Goal: Information Seeking & Learning: Learn about a topic

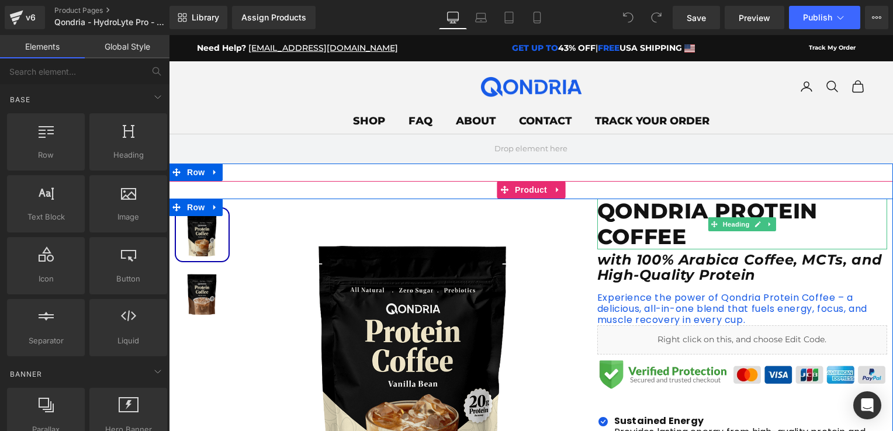
click at [685, 236] on h1 "QONDRIA PROTEIN COFFEE" at bounding box center [742, 224] width 290 height 50
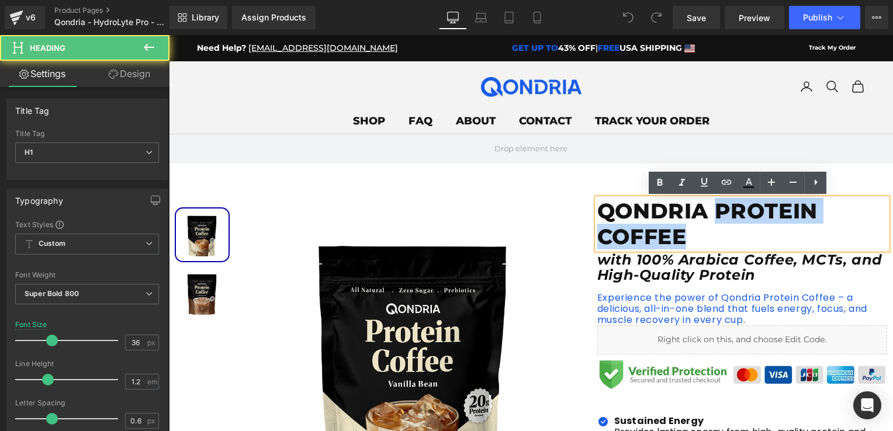
drag, startPoint x: 712, startPoint y: 214, endPoint x: 715, endPoint y: 229, distance: 15.0
click at [715, 229] on h1 "QONDRIA PROTEIN COFFEE" at bounding box center [742, 224] width 290 height 50
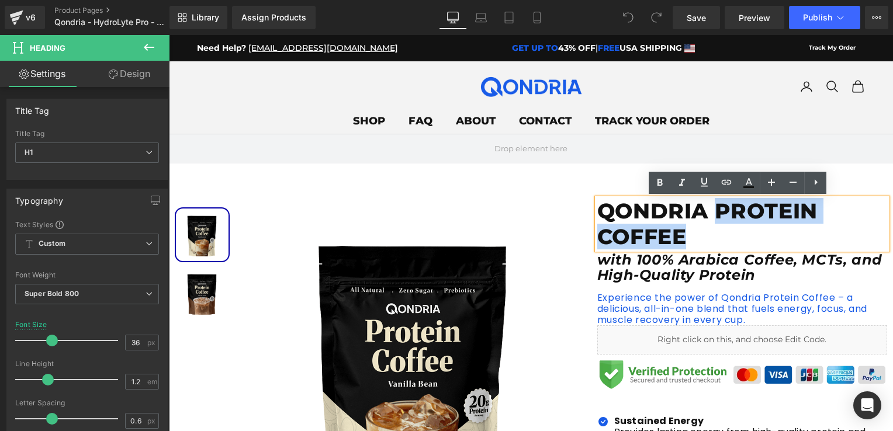
paste div
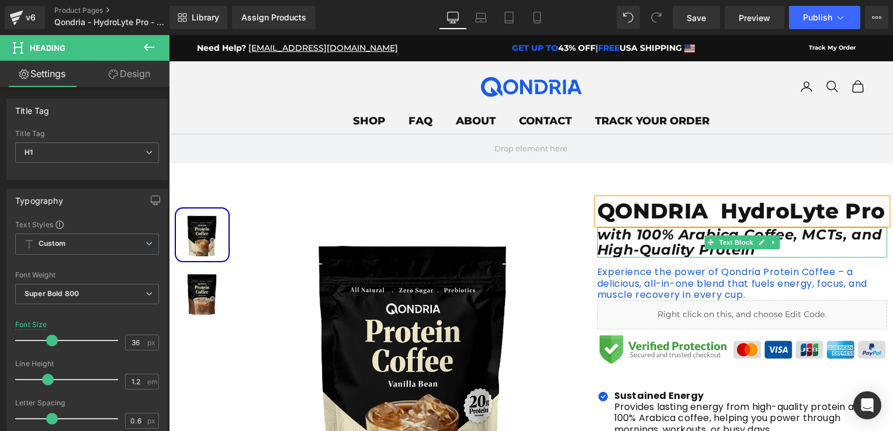
click at [649, 251] on icon "with 100% Arabica Coffee, MCTs, and High-Quality Protein" at bounding box center [739, 242] width 285 height 32
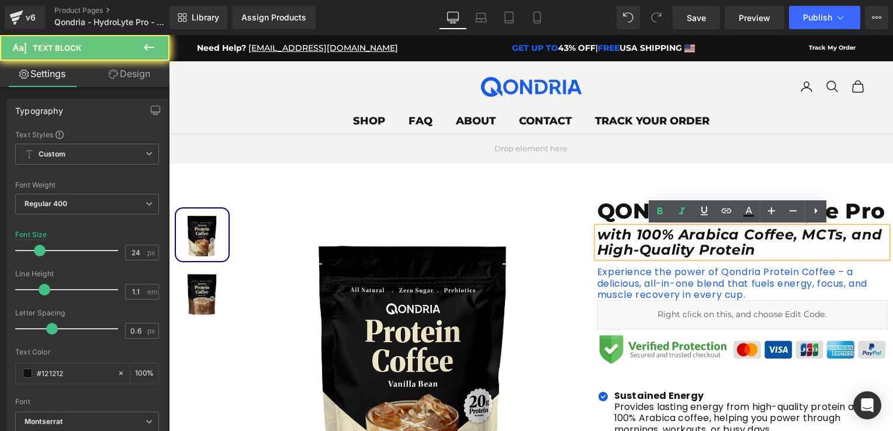
click at [698, 257] on p "with 100% Arabica Coffee, MCTs, and High-Quality Protein" at bounding box center [742, 242] width 290 height 31
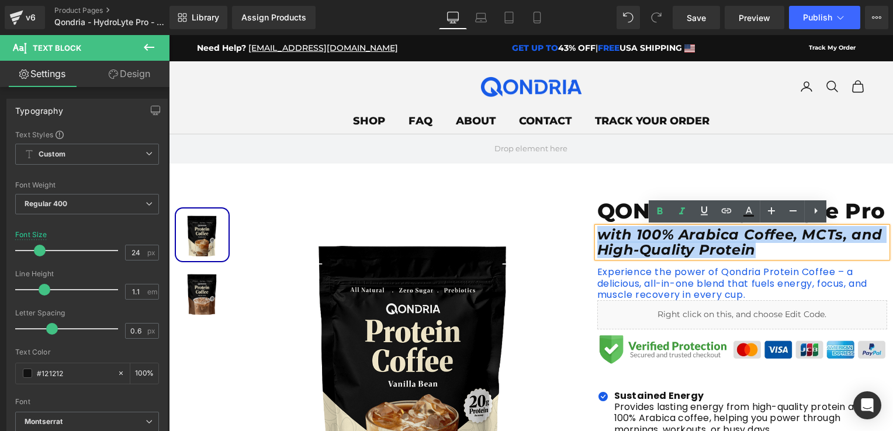
drag, startPoint x: 696, startPoint y: 256, endPoint x: 597, endPoint y: 237, distance: 101.8
click at [597, 237] on p "with 100% Arabica Coffee, MCTs, and High-Quality Protein" at bounding box center [742, 242] width 290 height 31
copy icon "with 100% Arabica Coffee, MCTs, and High-Quality Protein"
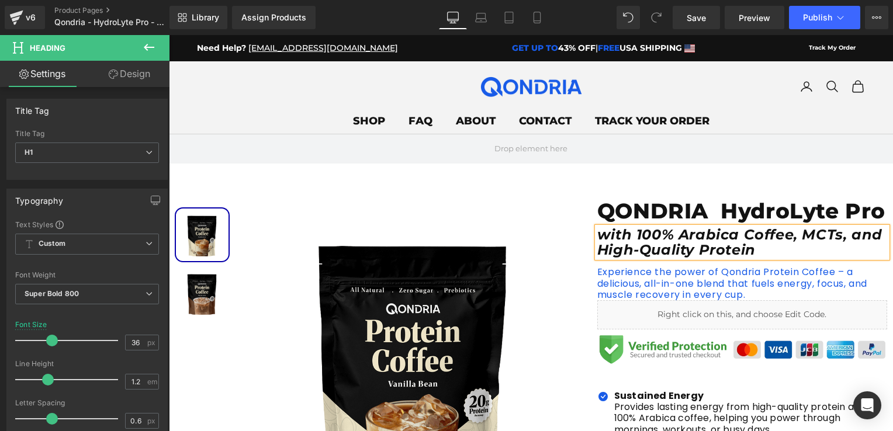
click at [692, 251] on p "with 100% Arabica Coffee, MCTs, and High-Quality Protein" at bounding box center [742, 242] width 290 height 31
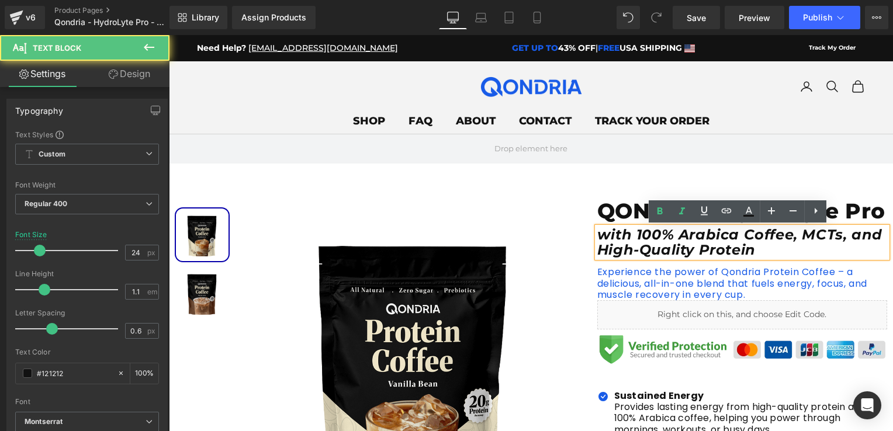
click at [692, 251] on p "with 100% Arabica Coffee, MCTs, and High-Quality Protein" at bounding box center [742, 242] width 290 height 31
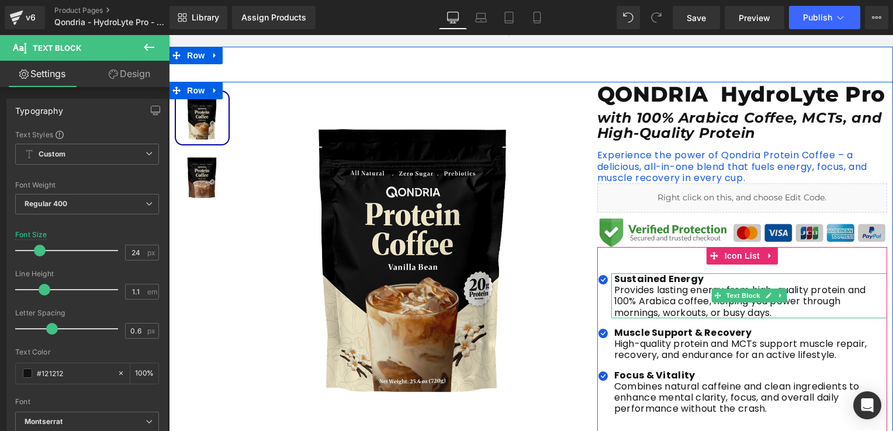
scroll to position [175, 0]
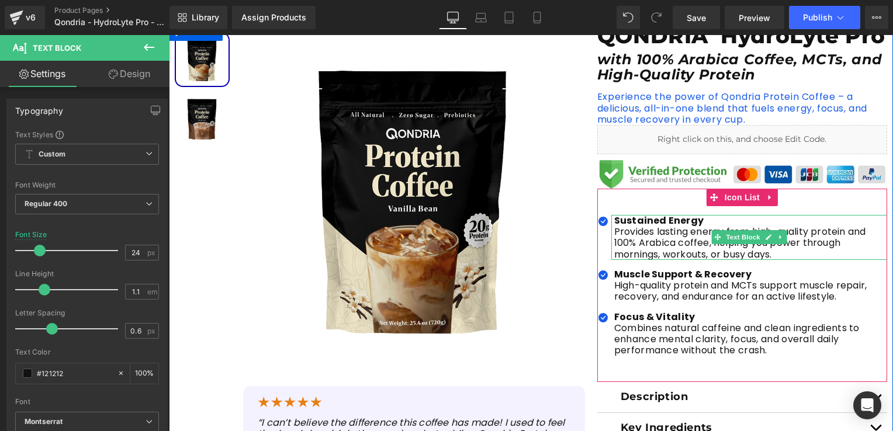
click at [638, 238] on p "Provides lasting energy from high-quality protein and 100% Arabica coffee, help…" at bounding box center [750, 243] width 273 height 34
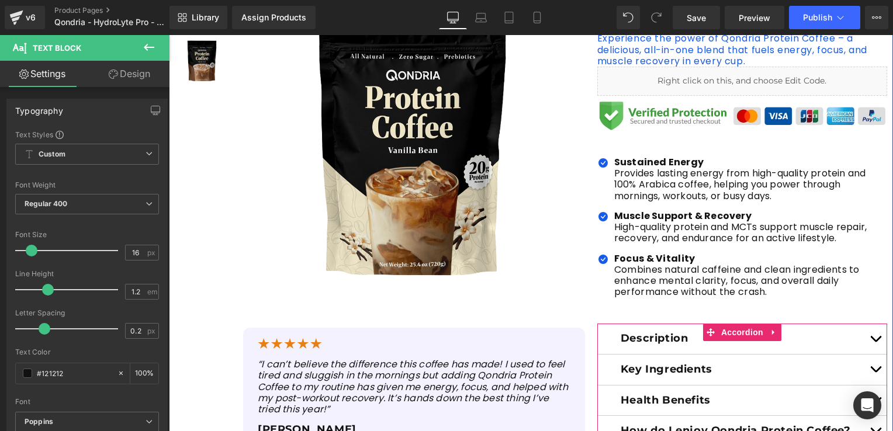
scroll to position [117, 0]
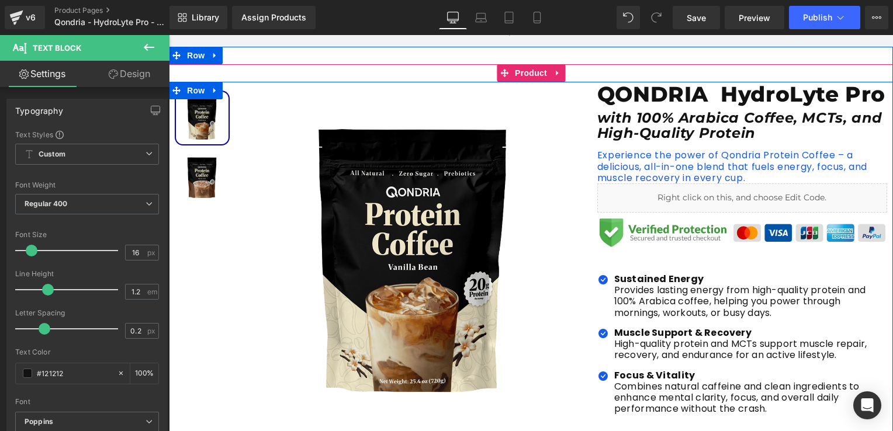
click at [643, 137] on icon "with 100% Arabica Coffee, MCTs, and High-Quality Protein" at bounding box center [739, 125] width 285 height 32
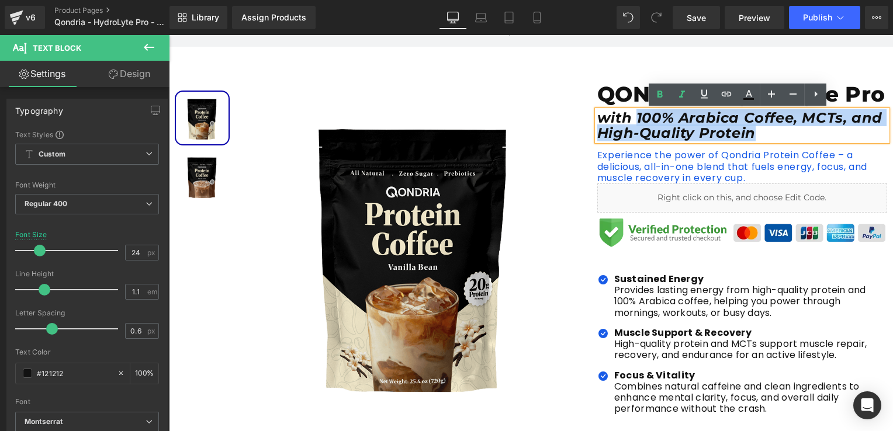
drag, startPoint x: 686, startPoint y: 135, endPoint x: 626, endPoint y: 121, distance: 61.8
click at [626, 121] on icon "with 100% Arabica Coffee, MCTs, and High-Quality Protein" at bounding box center [739, 125] width 285 height 32
paste div
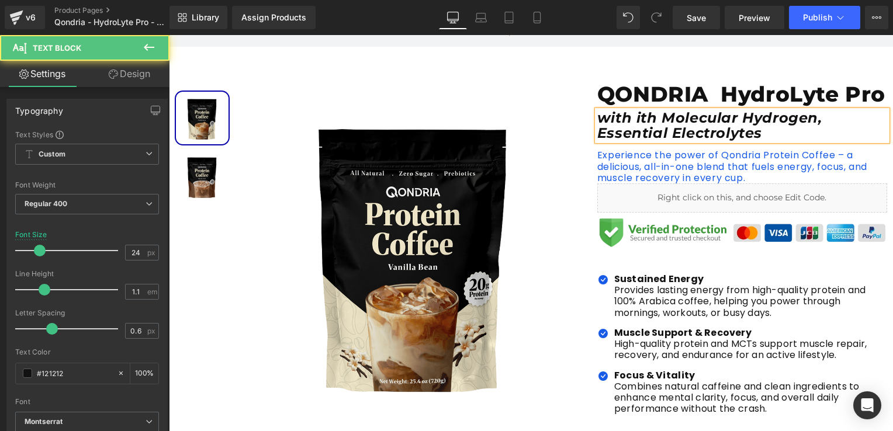
click at [644, 118] on icon "with ith Molecular Hydrogen, Essential Electrolytes" at bounding box center [709, 125] width 225 height 32
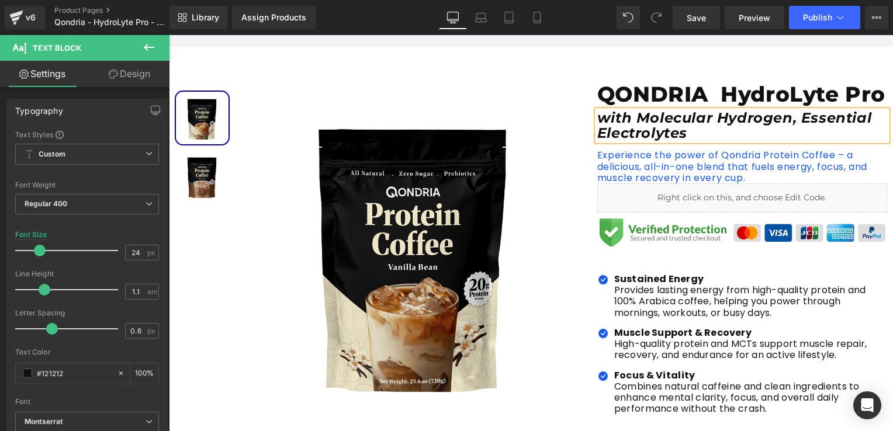
click at [689, 136] on p "with Molecular Hydrogen, Essential Electrolytes" at bounding box center [742, 125] width 290 height 31
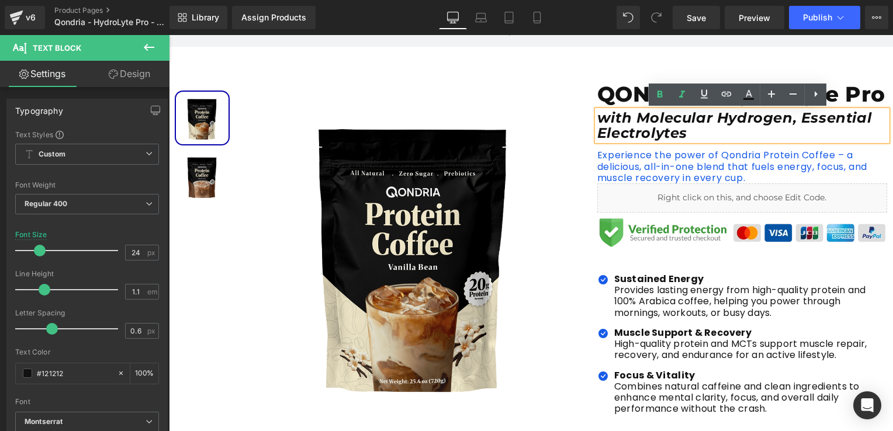
click at [753, 123] on icon "with Molecular Hydrogen, Essential Electrolytes" at bounding box center [734, 125] width 274 height 32
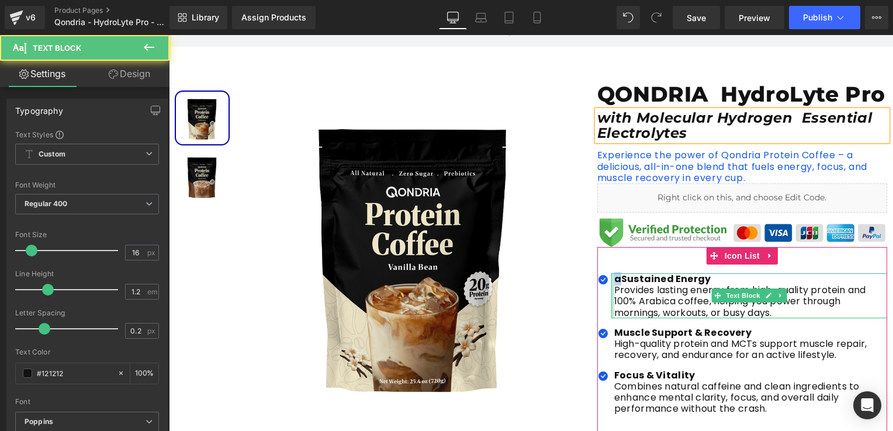
click at [611, 280] on div "aSustained Energy Provides lasting energy from high-quality protein and 100% Ar…" at bounding box center [749, 295] width 276 height 45
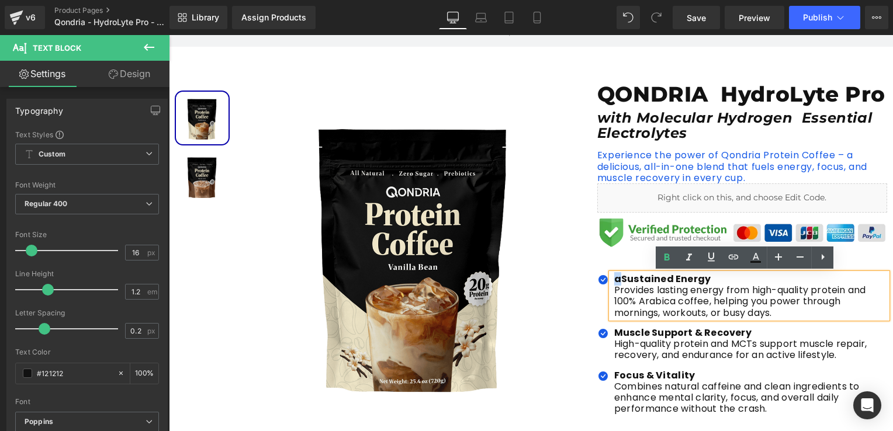
copy b "a"
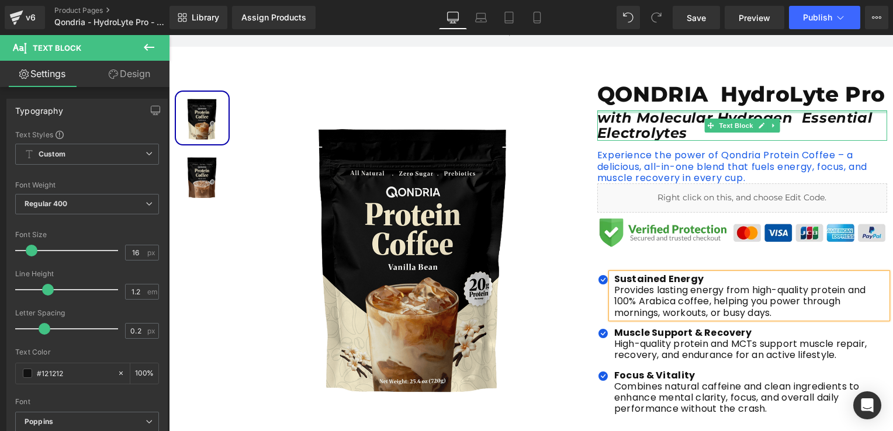
click at [756, 110] on div at bounding box center [742, 111] width 290 height 3
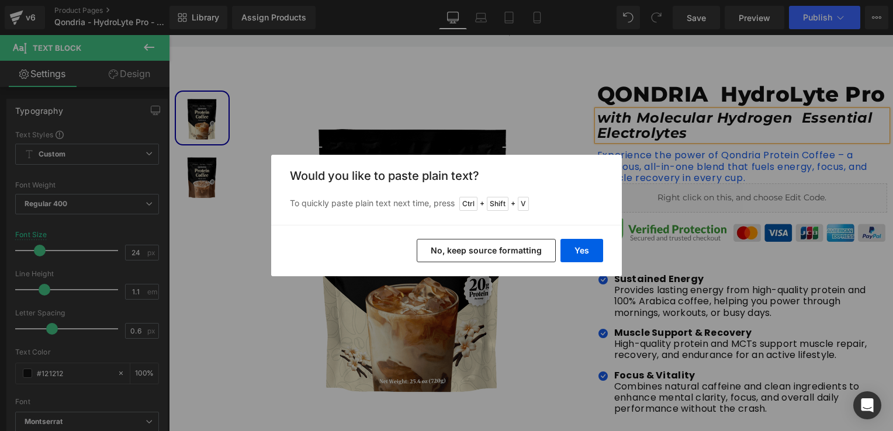
click at [751, 120] on div "Back to Library Insert Would you like to paste plain text? To quickly paste pla…" at bounding box center [446, 215] width 893 height 431
click at [0, 0] on button "Yes" at bounding box center [0, 0] width 0 height 0
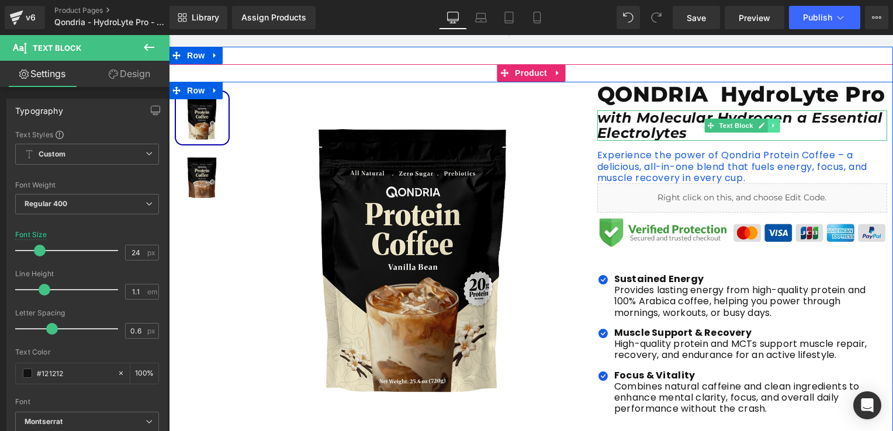
click at [767, 123] on link at bounding box center [773, 126] width 12 height 14
click at [662, 132] on icon "with Molecular Hydrogen a Essential Electrolytes" at bounding box center [739, 125] width 285 height 32
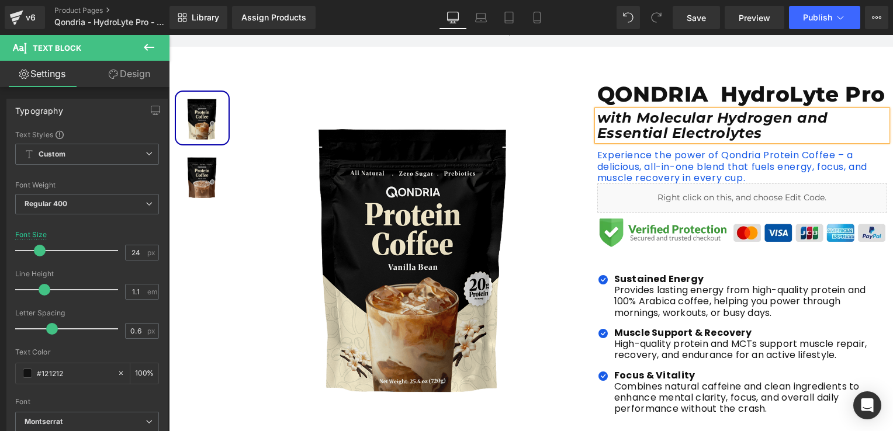
click at [607, 165] on p "Experience the power of Qondria Protein Coffee – a delicious, all-in-one blend …" at bounding box center [742, 167] width 290 height 34
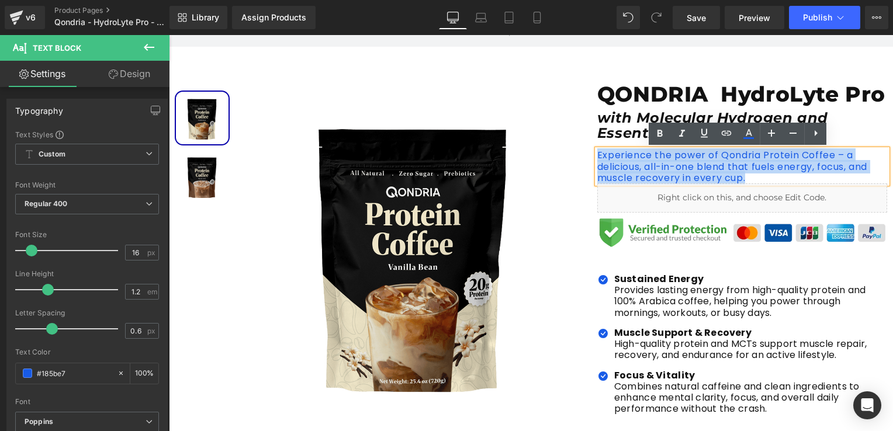
drag, startPoint x: 750, startPoint y: 179, endPoint x: 588, endPoint y: 158, distance: 163.9
click at [591, 158] on div "QONDRIA HydroLyte Pro Heading with Molecular Hydrogen and Essential Electrolyte…" at bounding box center [742, 353] width 302 height 543
copy p "Experience the power of Qondria Protein Coffee – a delicious, all-in-one blend …"
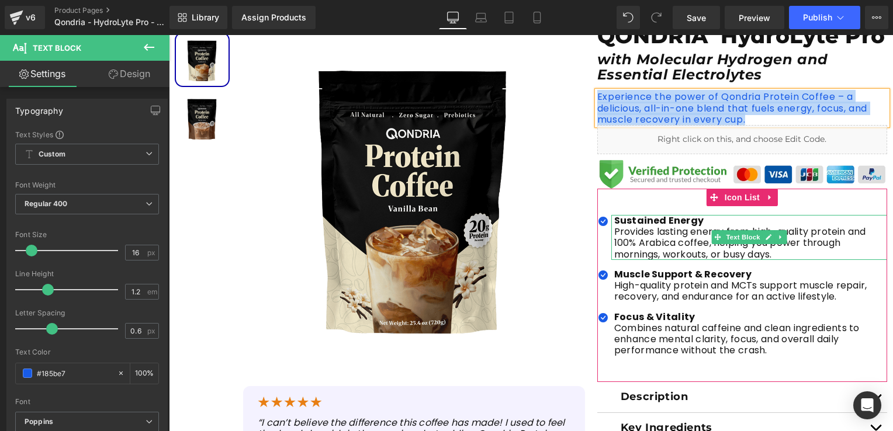
scroll to position [234, 0]
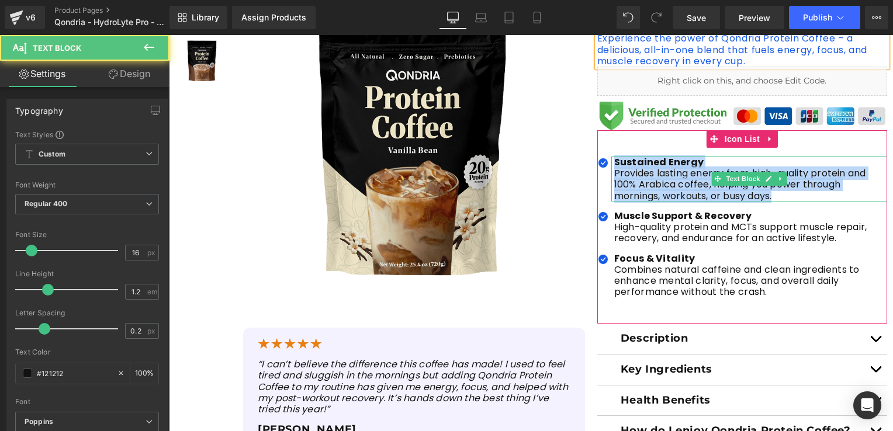
drag, startPoint x: 610, startPoint y: 162, endPoint x: 774, endPoint y: 195, distance: 166.8
click at [774, 195] on div "Sustained Energy Provides lasting energy from high-quality protein and 100% Ara…" at bounding box center [749, 179] width 276 height 45
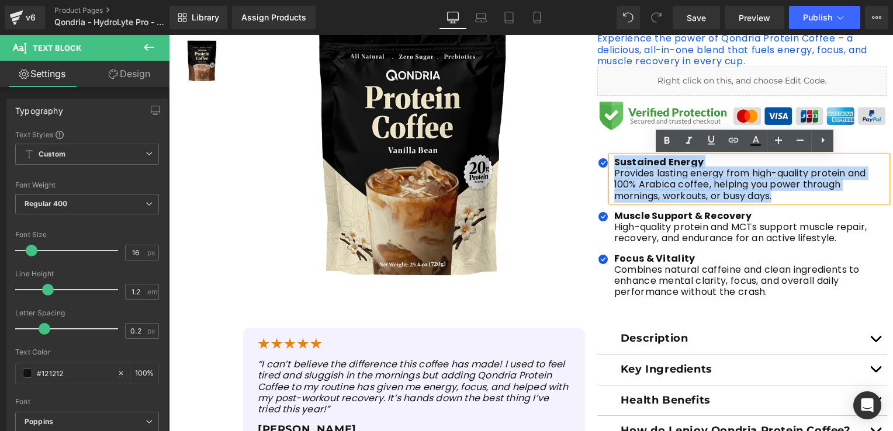
copy div "Sustained Energy Provides lasting energy from high-quality protein and 100% Ara…"
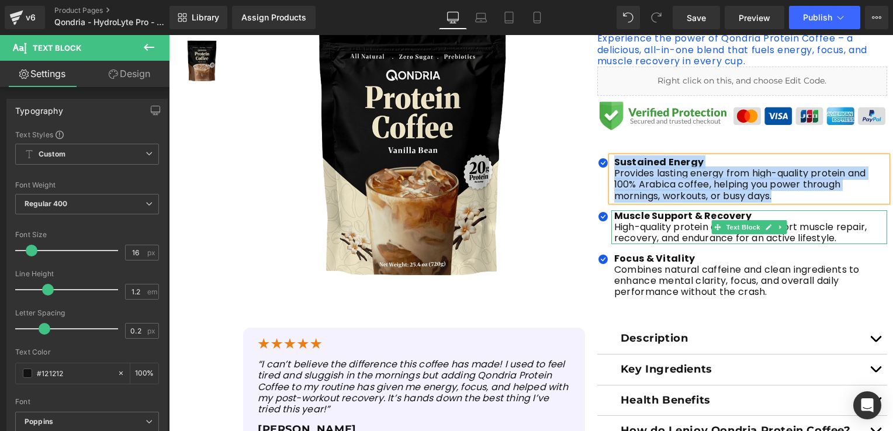
click at [667, 216] on b "Muscle Support & Recovery" at bounding box center [682, 215] width 137 height 13
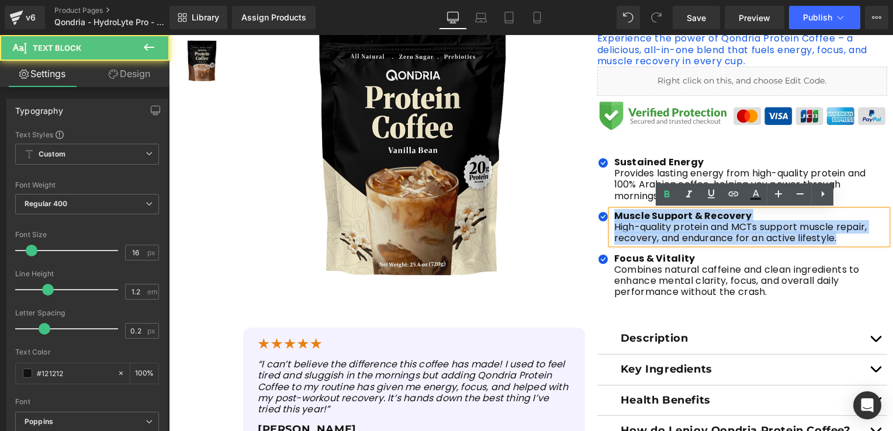
drag, startPoint x: 834, startPoint y: 240, endPoint x: 607, endPoint y: 217, distance: 228.4
click at [611, 217] on div "Muscle Support & Recovery High-quality protein and MCTs support muscle repair, …" at bounding box center [749, 227] width 276 height 34
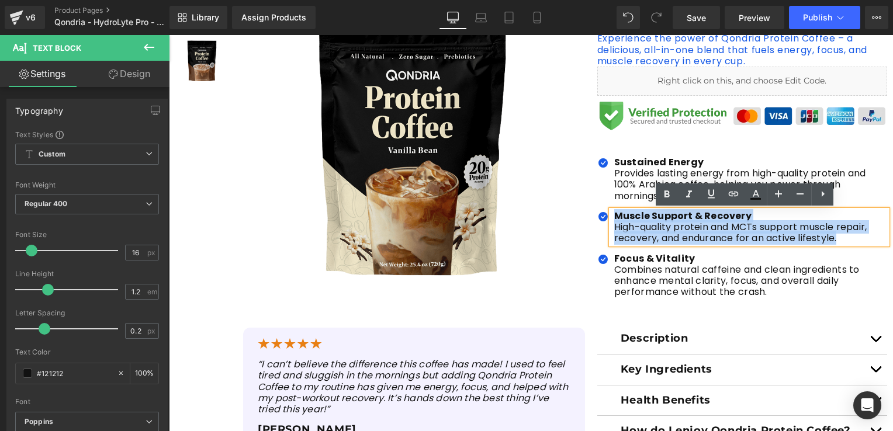
copy div "Muscle Support & Recovery High-quality protein and MCTs support muscle repair, …"
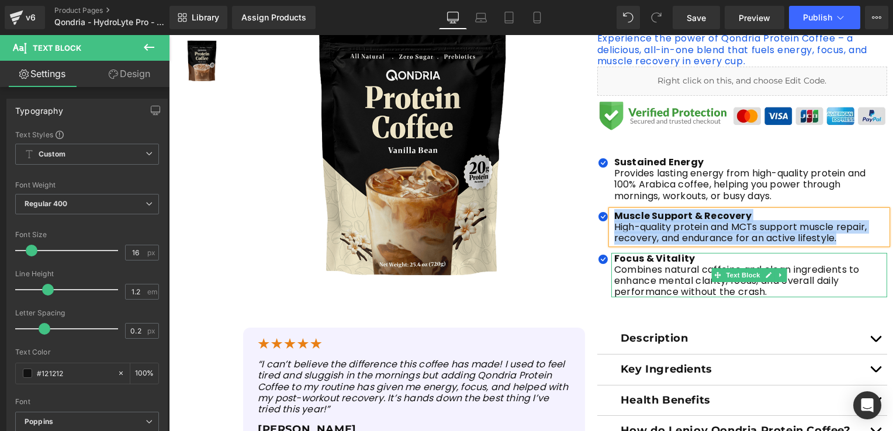
click at [701, 289] on p "Combines natural caffeine and clean ingredients to enhance mental clarity, focu…" at bounding box center [750, 281] width 273 height 34
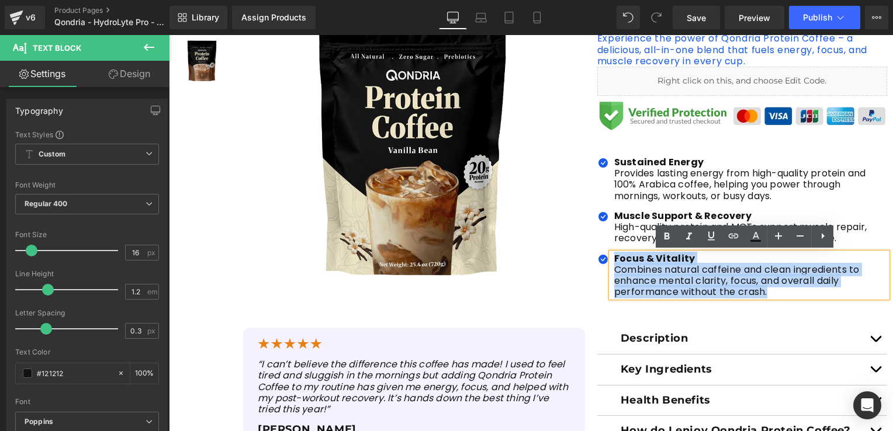
drag, startPoint x: 775, startPoint y: 296, endPoint x: 610, endPoint y: 261, distance: 168.5
click at [611, 261] on div "Focus & Vitality Combines natural caffeine and clean ingredients to enhance men…" at bounding box center [749, 275] width 276 height 45
copy div "Focus & Vitality Combines natural caffeine and clean ingredients to enhance men…"
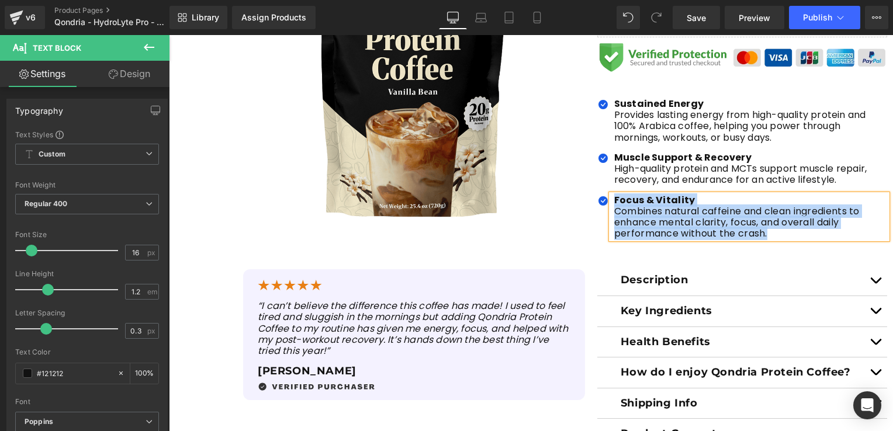
scroll to position [409, 0]
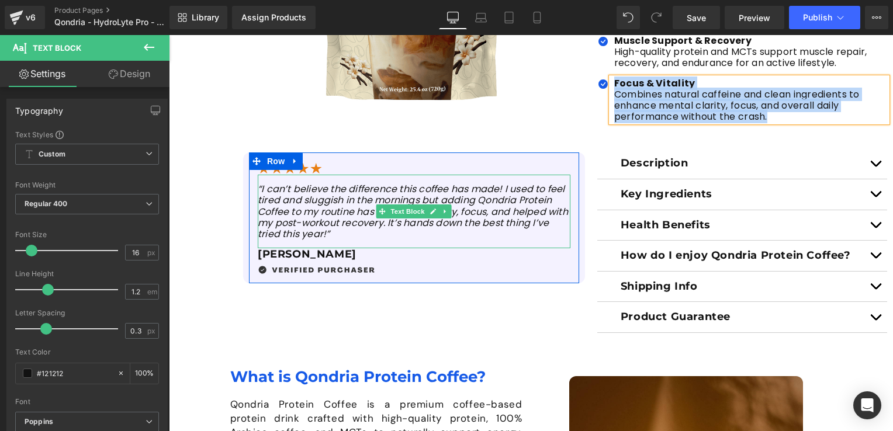
click at [349, 237] on p "“I can’t believe the difference this coffee has made! I used to feel tired and …" at bounding box center [414, 211] width 313 height 56
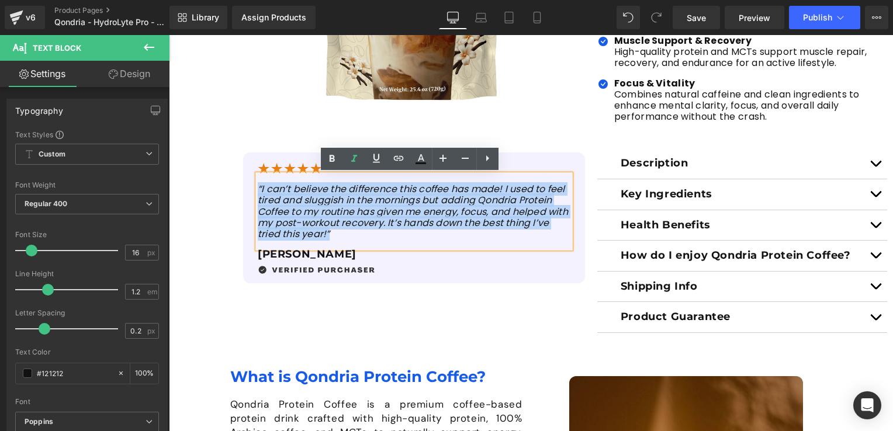
drag, startPoint x: 349, startPoint y: 237, endPoint x: 254, endPoint y: 190, distance: 106.1
click at [258, 190] on p "“I can’t believe the difference this coffee has made! I used to feel tired and …" at bounding box center [414, 211] width 313 height 56
copy icon "“I can’t believe the difference this coffee has made! I used to feel tired and …"
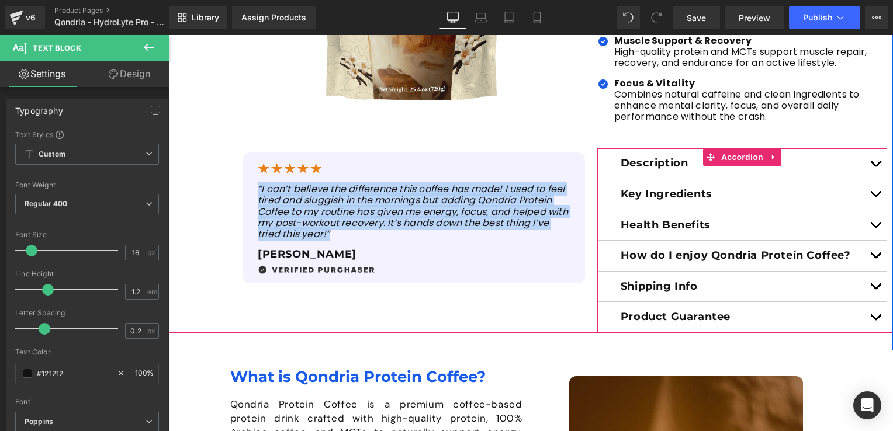
click at [869, 165] on button "button" at bounding box center [875, 163] width 23 height 30
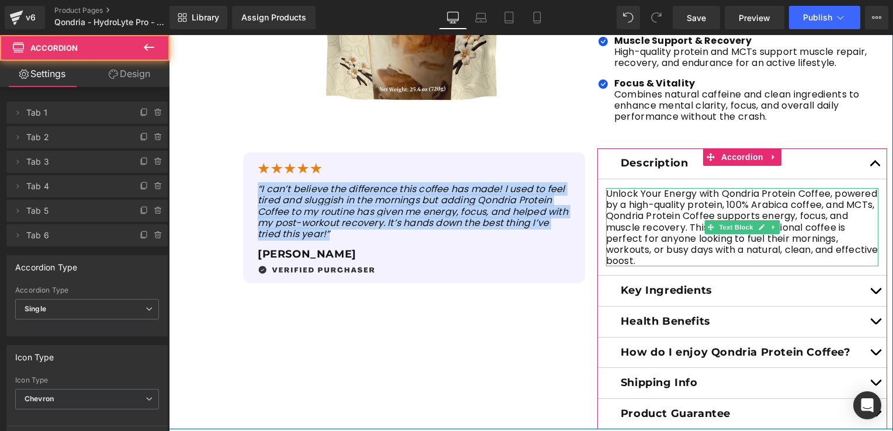
click at [644, 200] on p "Unlock Your Energy with Qondria Protein Coffee, powered by a high-quality prote…" at bounding box center [742, 227] width 272 height 78
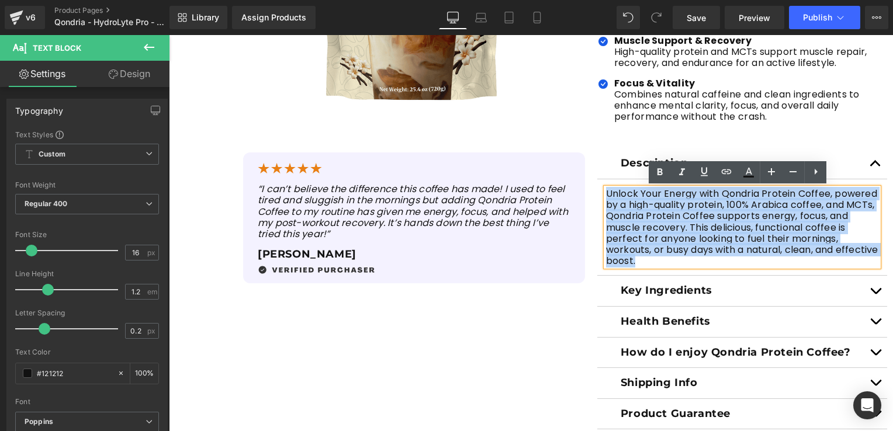
drag, startPoint x: 679, startPoint y: 259, endPoint x: 601, endPoint y: 200, distance: 97.6
click at [606, 200] on p "Unlock Your Energy with Qondria Protein Coffee, powered by a high-quality prote…" at bounding box center [742, 227] width 272 height 78
copy p "Unlock Your Energy with Qondria Protein Coffee, powered by a high-quality prote…"
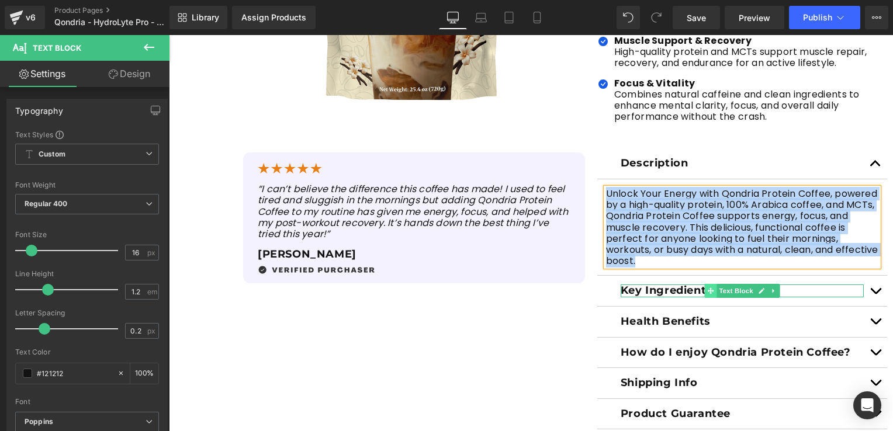
click at [710, 294] on span at bounding box center [711, 291] width 12 height 14
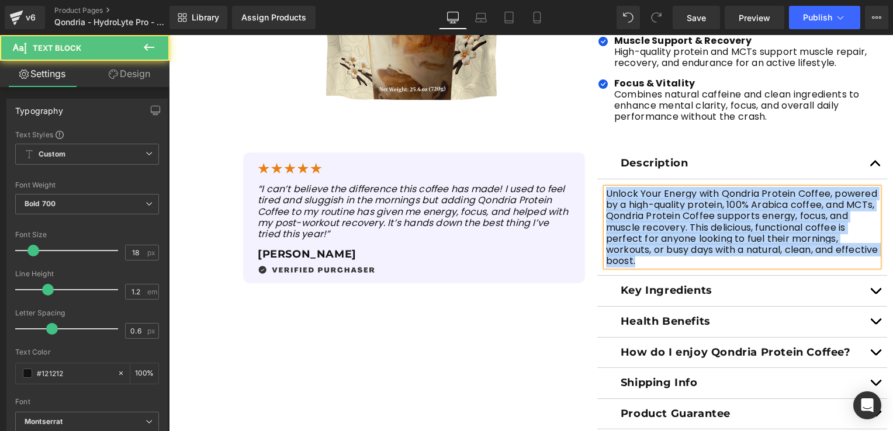
click at [875, 294] on span "button" at bounding box center [875, 294] width 0 height 0
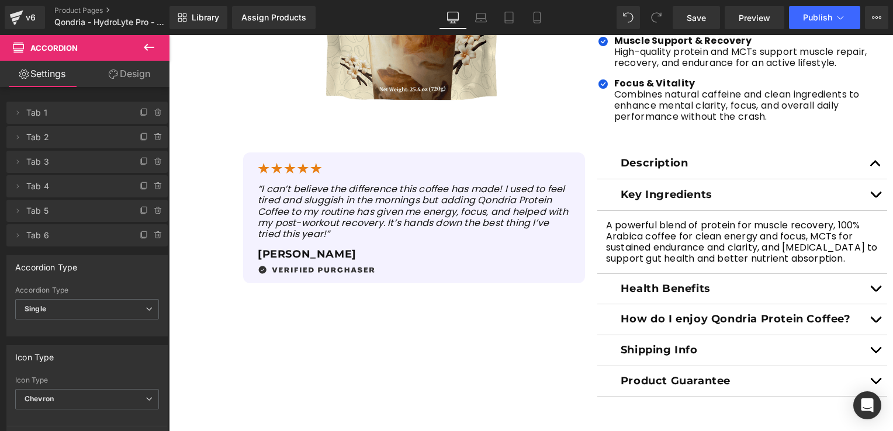
scroll to position [467, 0]
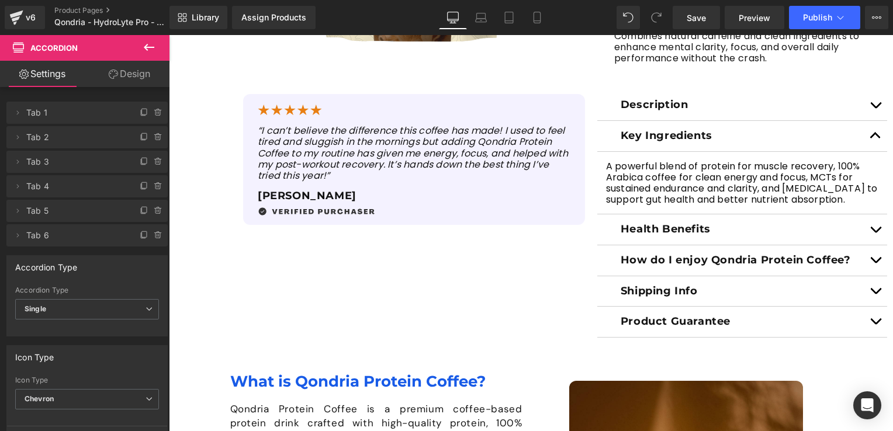
click at [714, 195] on p "A powerful blend of protein for muscle recovery, 100% Arabica coffee for clean …" at bounding box center [742, 183] width 272 height 45
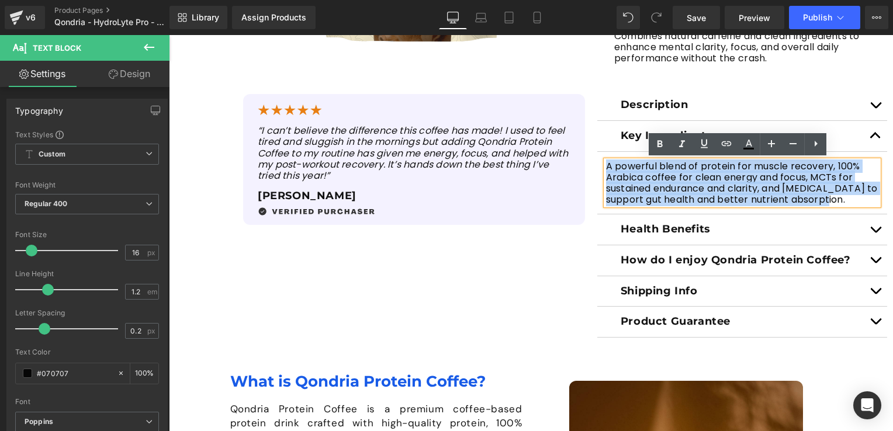
drag, startPoint x: 851, startPoint y: 203, endPoint x: 604, endPoint y: 164, distance: 250.2
click at [606, 164] on p "A powerful blend of protein for muscle recovery, 100% Arabica coffee for clean …" at bounding box center [742, 183] width 272 height 45
copy p "A powerful blend of protein for muscle recovery, 100% Arabica coffee for clean …"
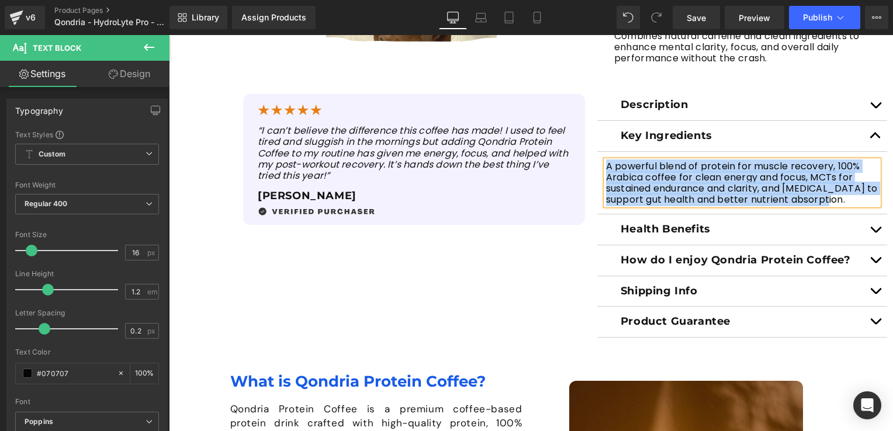
click at [873, 231] on button "button" at bounding box center [875, 229] width 23 height 30
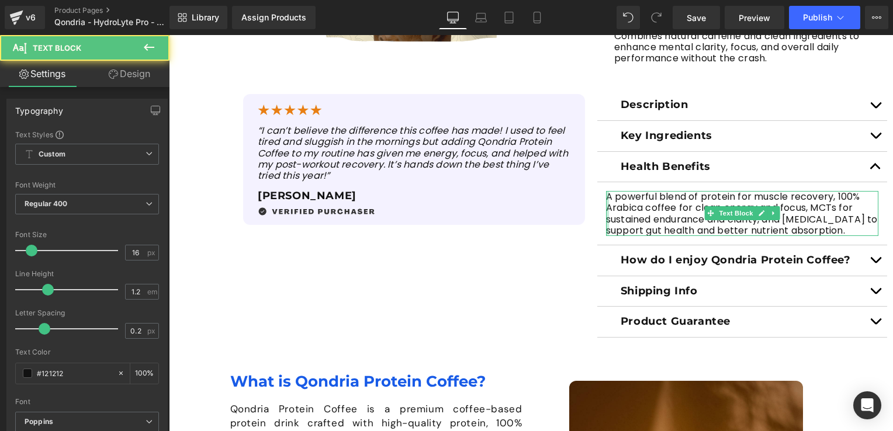
click at [606, 195] on div at bounding box center [607, 213] width 3 height 45
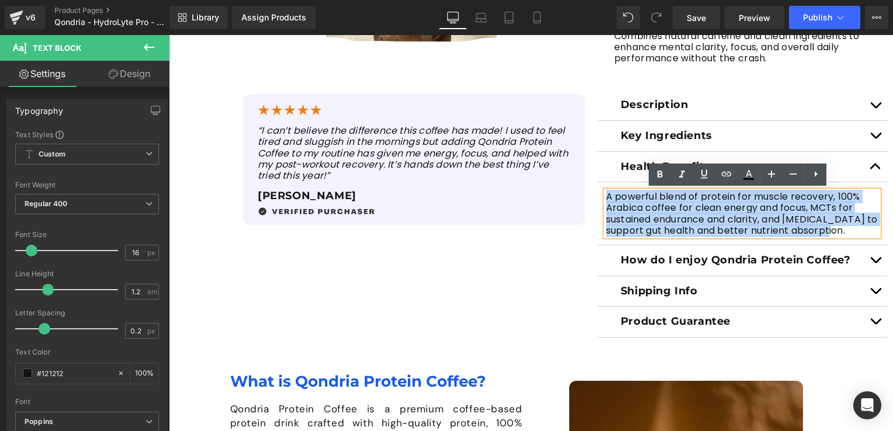
drag, startPoint x: 845, startPoint y: 230, endPoint x: 601, endPoint y: 195, distance: 246.8
click at [606, 195] on p "A powerful blend of protein for muscle recovery, 100% Arabica coffee for clean …" at bounding box center [742, 213] width 272 height 45
copy p "A powerful blend of protein for muscle recovery, 100% Arabica coffee for clean …"
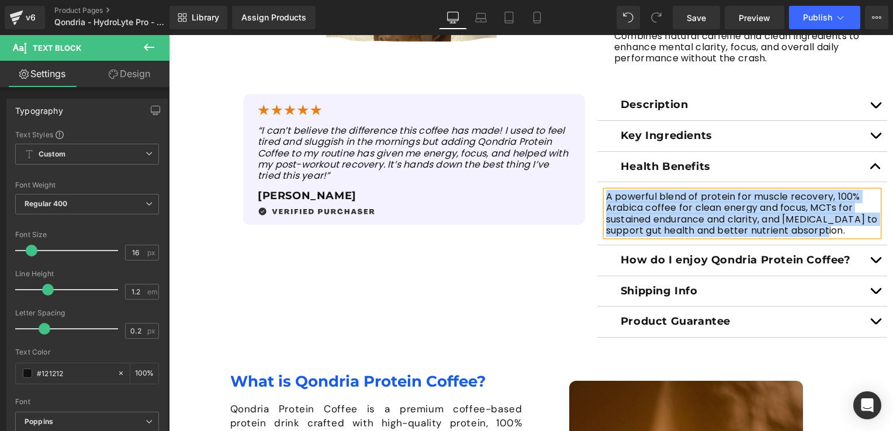
click at [872, 262] on button "button" at bounding box center [875, 260] width 23 height 30
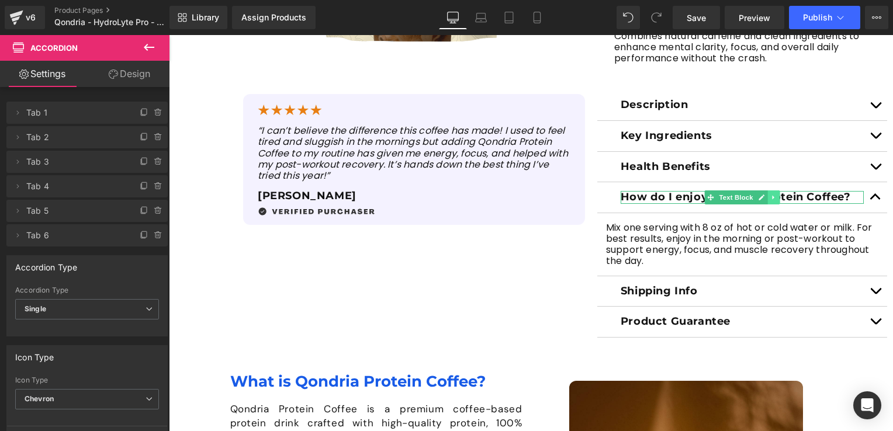
click at [767, 197] on link at bounding box center [773, 197] width 12 height 14
click at [645, 196] on p "How do I enjoy Qondria Protein Coffee?" at bounding box center [742, 197] width 243 height 13
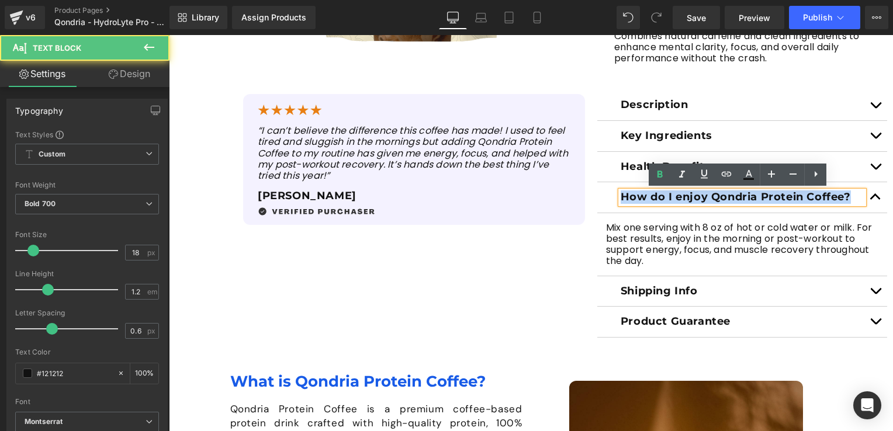
drag, startPoint x: 851, startPoint y: 195, endPoint x: 619, endPoint y: 202, distance: 232.7
click at [621, 202] on p "How do I enjoy Qondria Protein Coffee?" at bounding box center [742, 197] width 243 height 13
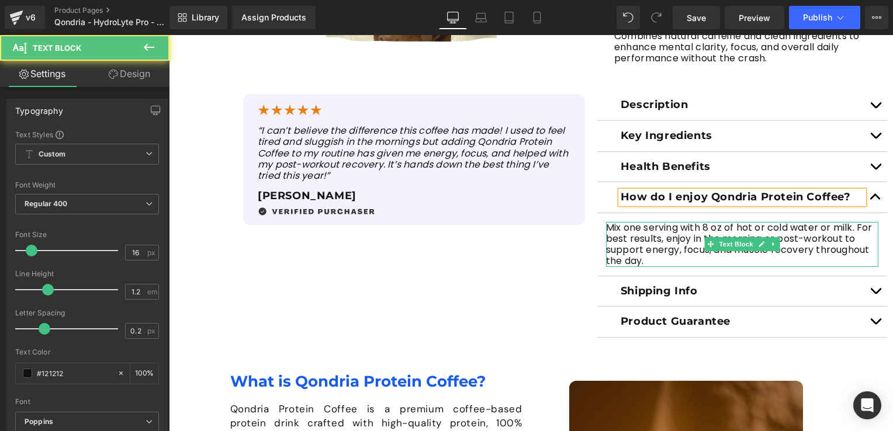
click at [640, 258] on p "Mix one serving with 8 oz of hot or cold water or milk. For best results, enjoy…" at bounding box center [742, 244] width 272 height 45
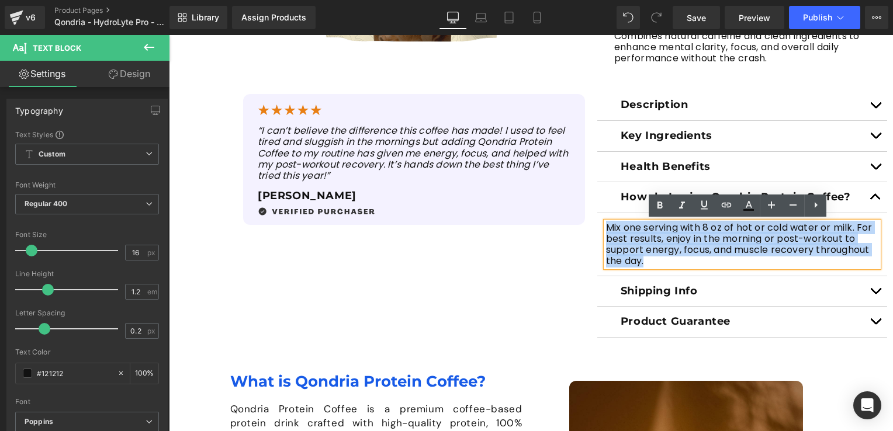
drag, startPoint x: 642, startPoint y: 261, endPoint x: 598, endPoint y: 228, distance: 55.2
click at [598, 228] on article "Mix one serving with 8 oz of hot or cold water or milk. For best results, enjoy…" at bounding box center [742, 244] width 290 height 63
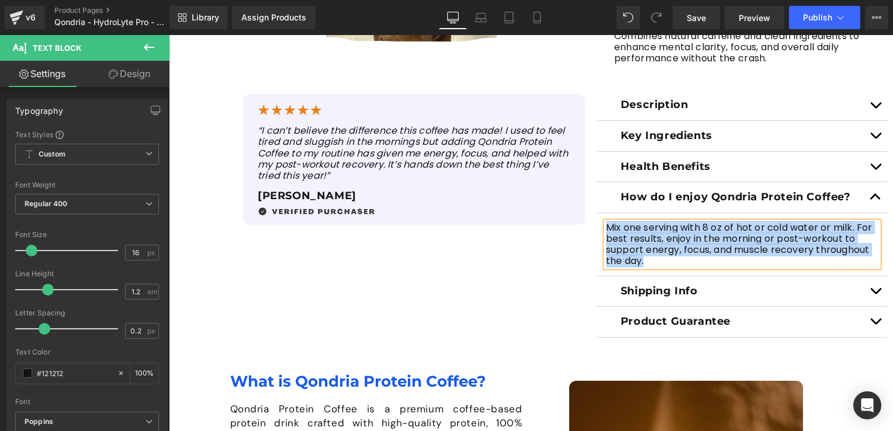
click at [869, 319] on button "button" at bounding box center [875, 322] width 23 height 30
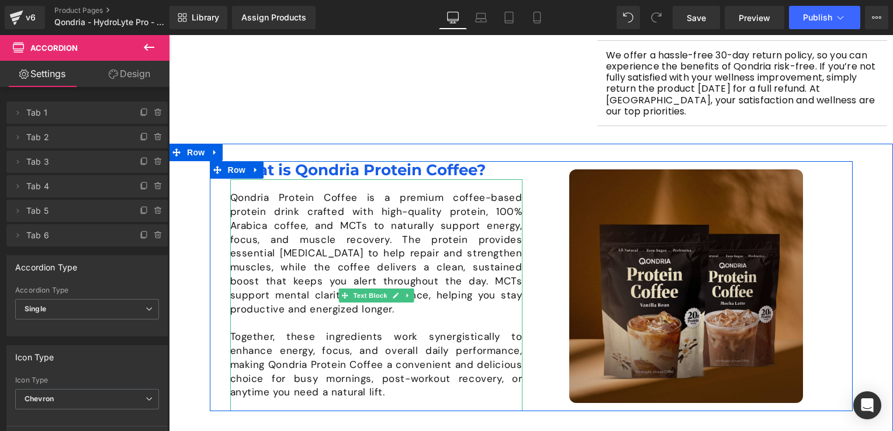
scroll to position [760, 0]
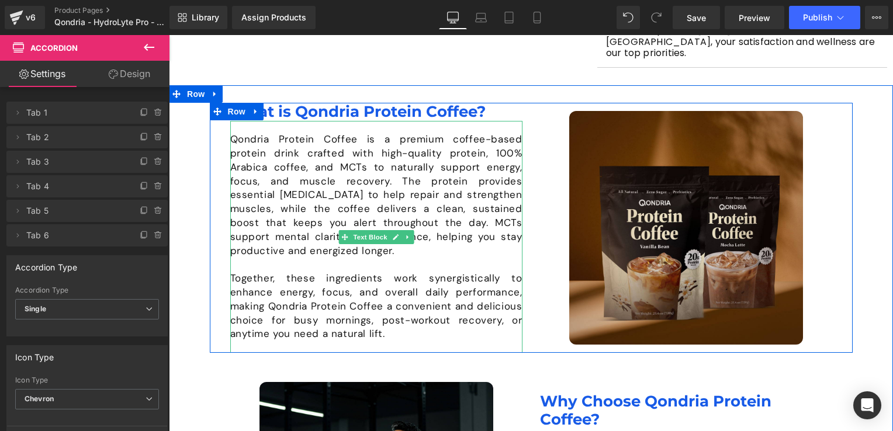
click at [283, 126] on div "Qondria Protein Coffee is a premium coffee-based protein drink crafted with hig…" at bounding box center [376, 237] width 292 height 232
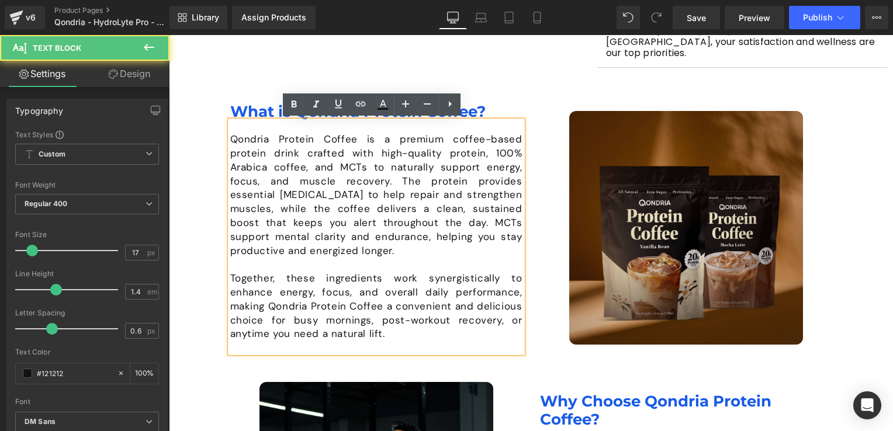
click at [483, 110] on h1 "What is Qondria Protein Coffee?" at bounding box center [376, 112] width 292 height 18
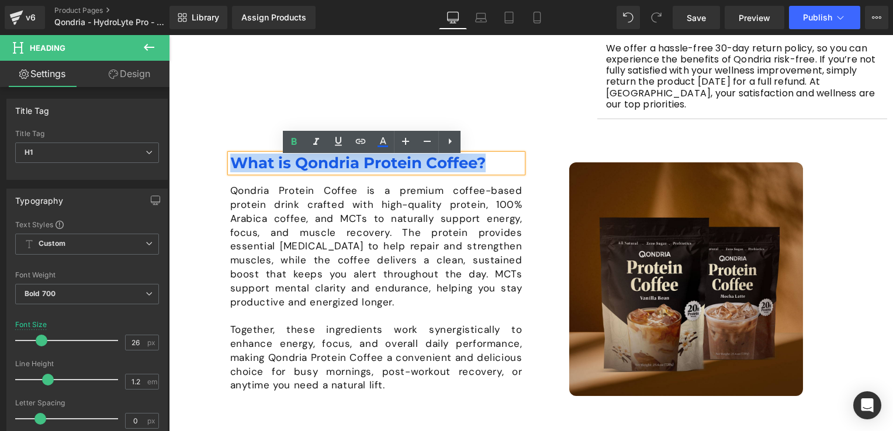
scroll to position [700, 0]
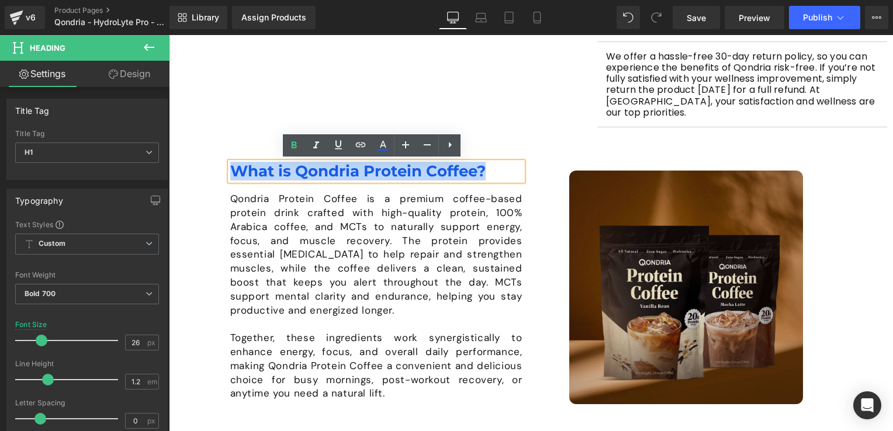
drag, startPoint x: 483, startPoint y: 110, endPoint x: 206, endPoint y: 174, distance: 284.8
click at [210, 174] on div "Image What is Qondria Protein Coffee? Heading Qondria Protein Coffee is a premi…" at bounding box center [531, 287] width 643 height 250
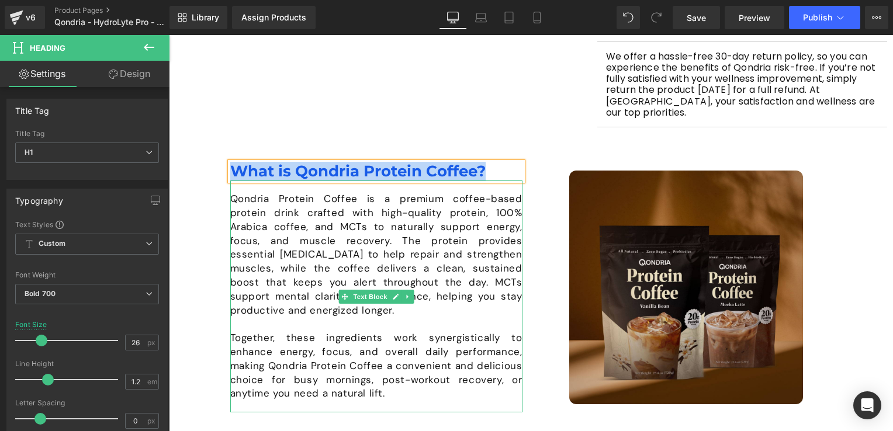
click at [360, 247] on p "Qondria Protein Coffee is a premium coffee-based protein drink crafted with hig…" at bounding box center [376, 254] width 292 height 125
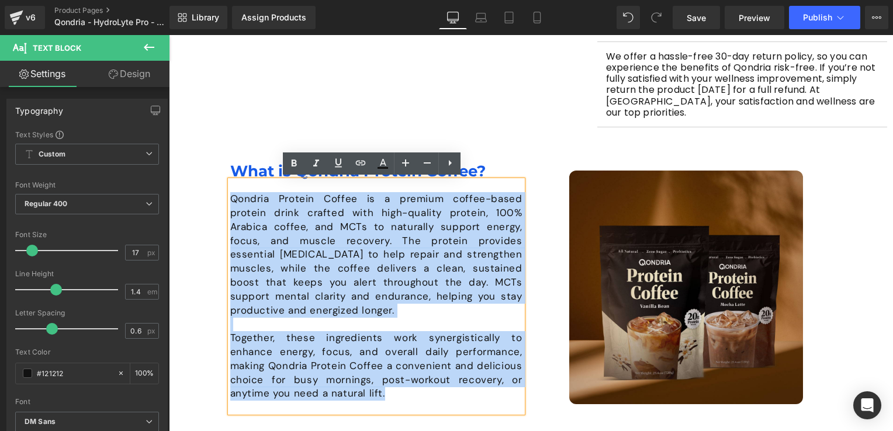
drag, startPoint x: 227, startPoint y: 196, endPoint x: 320, endPoint y: 394, distance: 219.0
click at [320, 394] on div "Qondria Protein Coffee is a premium coffee-based protein drink crafted with hig…" at bounding box center [376, 297] width 292 height 232
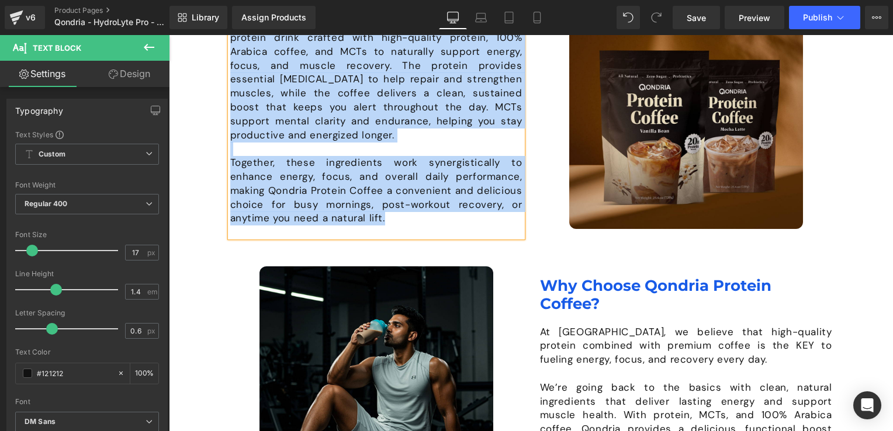
scroll to position [1051, 0]
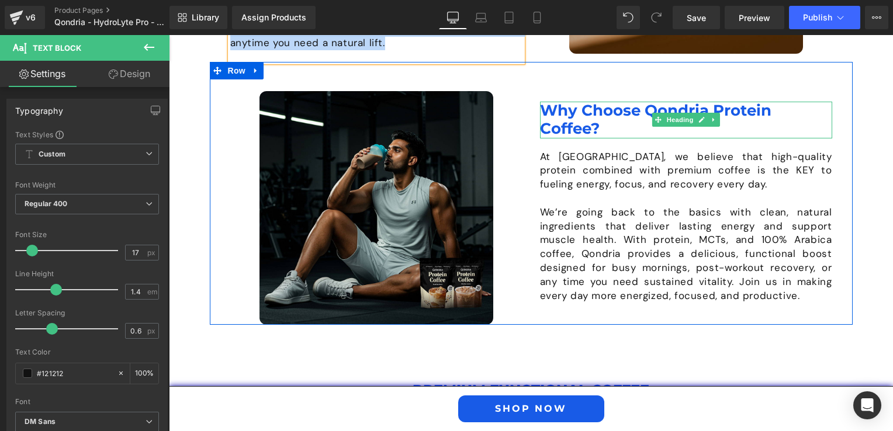
click at [542, 106] on h1 "Why Choose Qondria Protein Coffee?" at bounding box center [686, 120] width 292 height 36
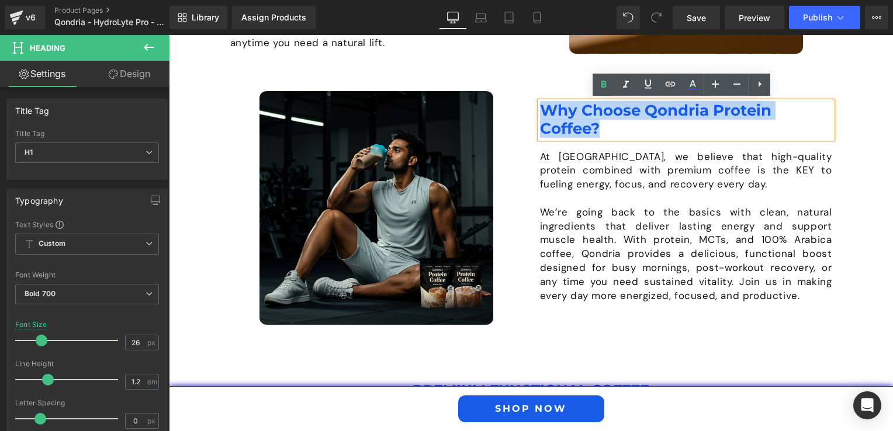
drag, startPoint x: 540, startPoint y: 111, endPoint x: 597, endPoint y: 126, distance: 58.0
click at [597, 126] on h1 "Why Choose Qondria Protein Coffee?" at bounding box center [686, 120] width 292 height 36
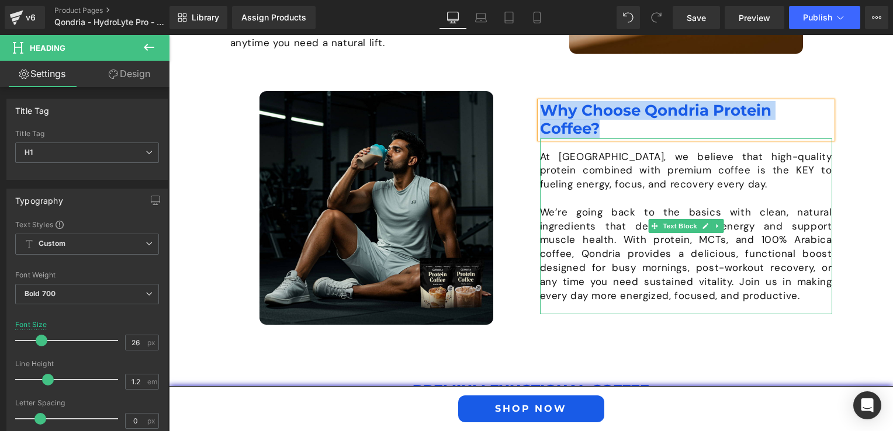
click at [540, 151] on p "At [GEOGRAPHIC_DATA], we believe that high-quality protein combined with premiu…" at bounding box center [686, 170] width 292 height 41
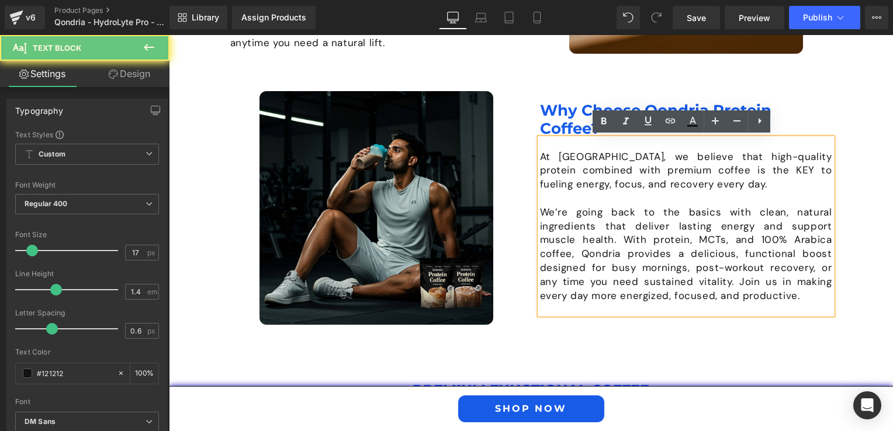
drag, startPoint x: 538, startPoint y: 152, endPoint x: 540, endPoint y: 158, distance: 6.1
click at [540, 158] on p "At [GEOGRAPHIC_DATA], we believe that high-quality protein combined with premiu…" at bounding box center [686, 170] width 292 height 41
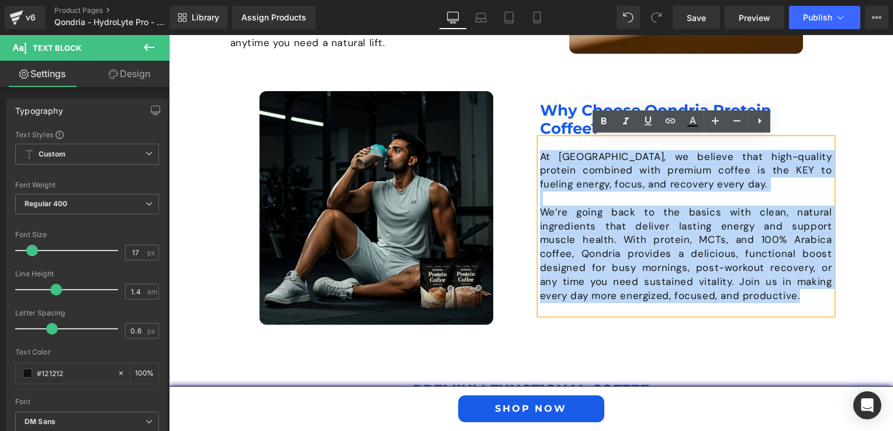
drag, startPoint x: 538, startPoint y: 154, endPoint x: 740, endPoint y: 289, distance: 243.6
click at [740, 289] on div "At [GEOGRAPHIC_DATA], we believe that high-quality protein combined with premiu…" at bounding box center [686, 226] width 292 height 176
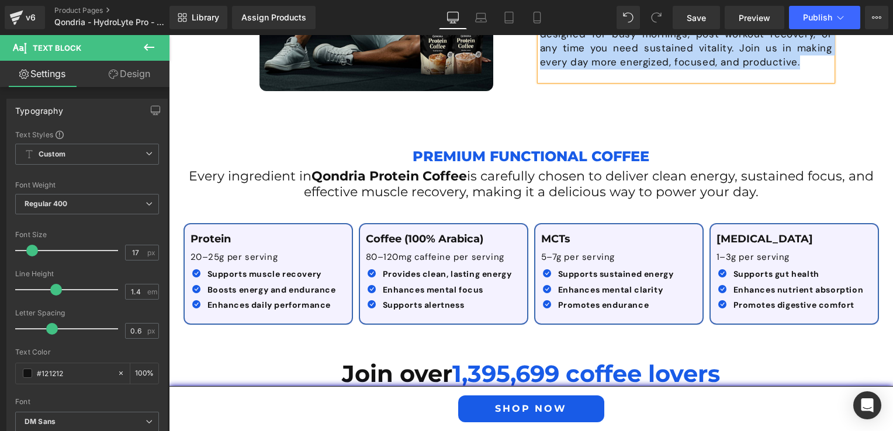
scroll to position [1343, 0]
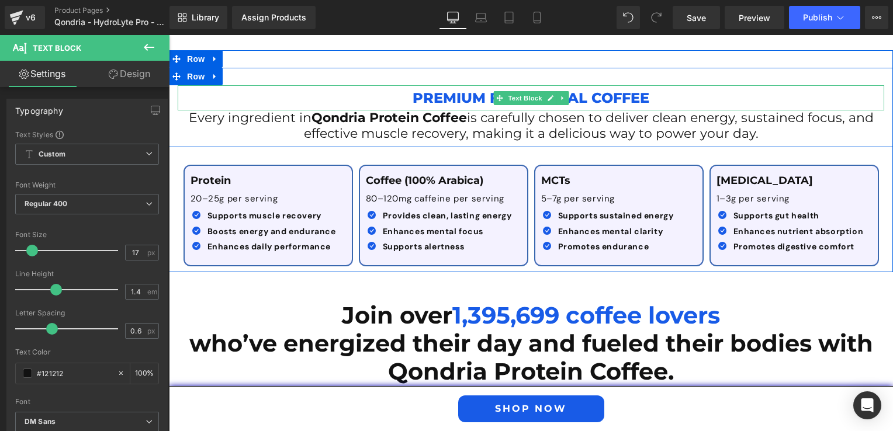
click at [406, 94] on p "Premium Functional Coffee" at bounding box center [531, 97] width 706 height 25
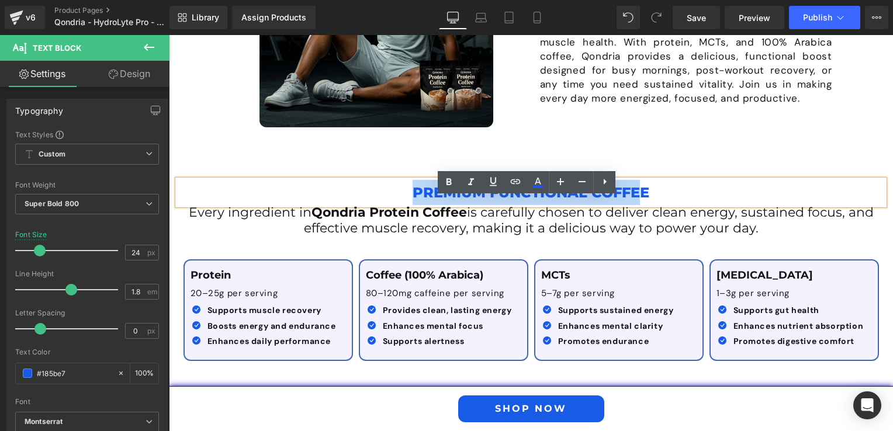
scroll to position [1217, 0]
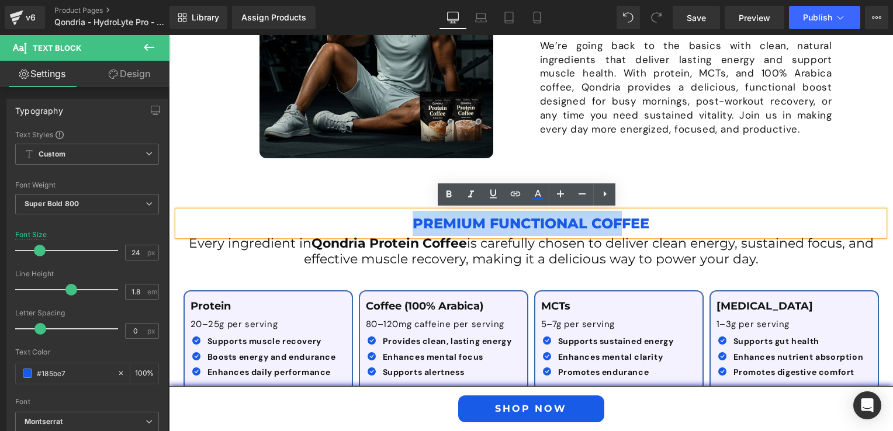
drag, startPoint x: 409, startPoint y: 98, endPoint x: 619, endPoint y: 186, distance: 227.9
click at [619, 186] on div "Premium Functional Coffee Text Block Every ingredient in Qondria Protein Coffee…" at bounding box center [531, 287] width 724 height 222
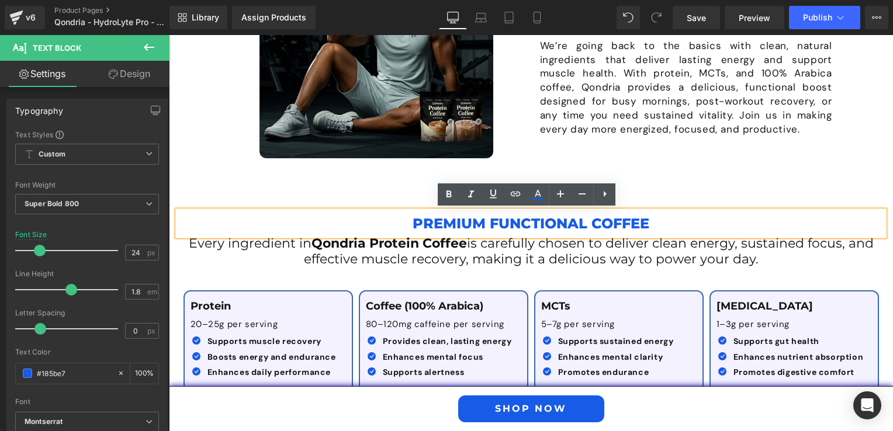
click at [654, 221] on p "Premium Functional Coffee" at bounding box center [531, 223] width 706 height 25
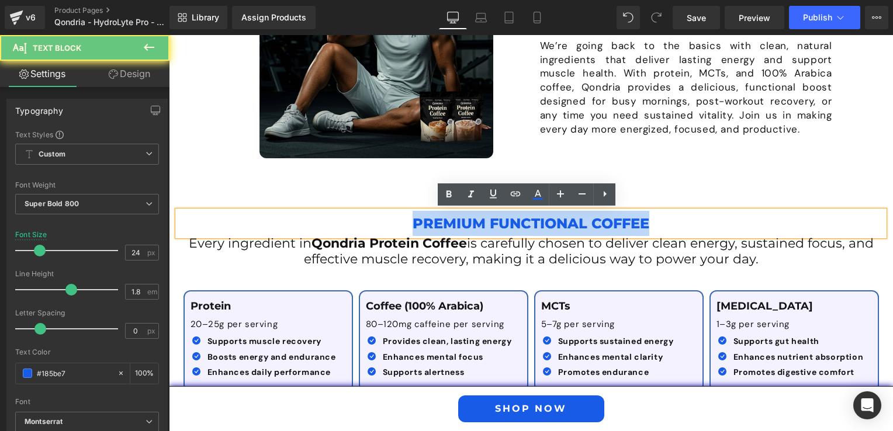
drag, startPoint x: 654, startPoint y: 221, endPoint x: 393, endPoint y: 227, distance: 261.8
click at [393, 227] on p "Premium Functional Coffee" at bounding box center [531, 223] width 706 height 25
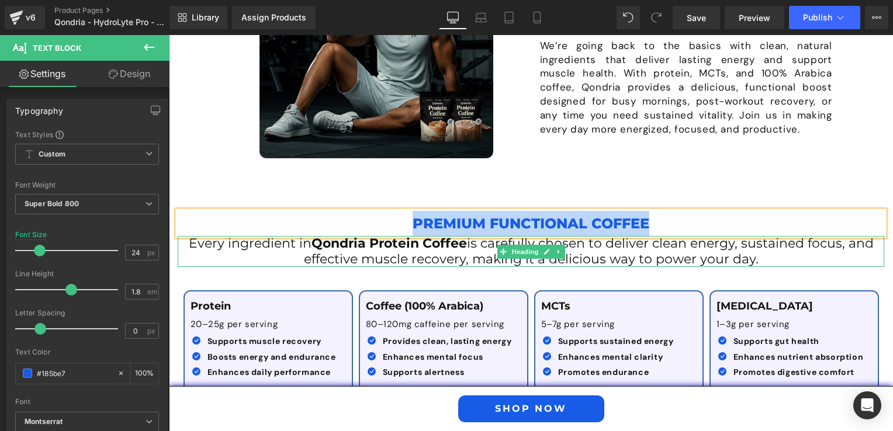
drag, startPoint x: 208, startPoint y: 243, endPoint x: 200, endPoint y: 244, distance: 7.7
click at [208, 243] on span "Every ingredient in" at bounding box center [250, 243] width 123 height 16
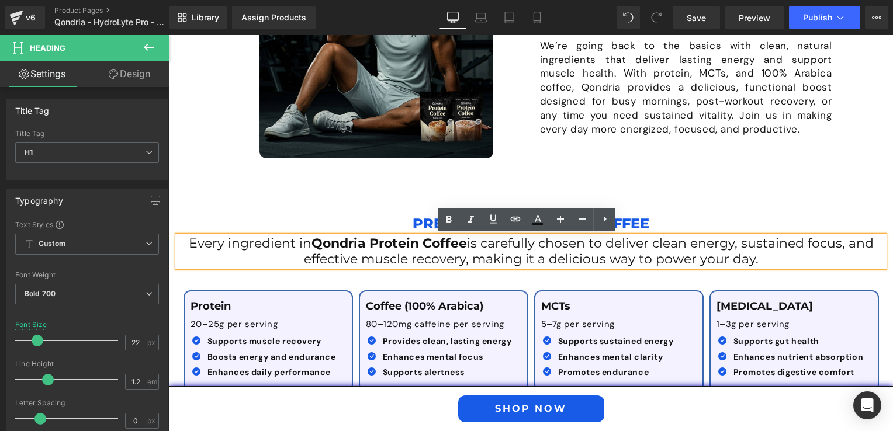
drag, startPoint x: 181, startPoint y: 244, endPoint x: 755, endPoint y: 268, distance: 574.3
click at [755, 267] on div "Every ingredient in Qondria Protein Coffee is carefully chosen to deliver clean…" at bounding box center [531, 251] width 706 height 31
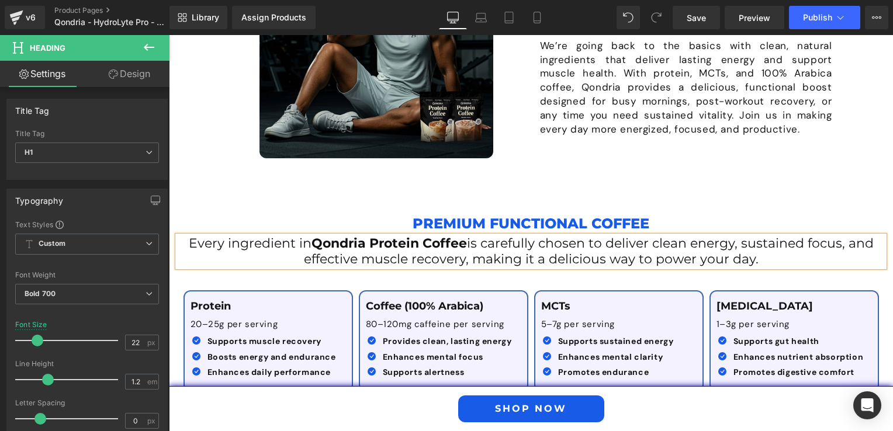
scroll to position [1334, 0]
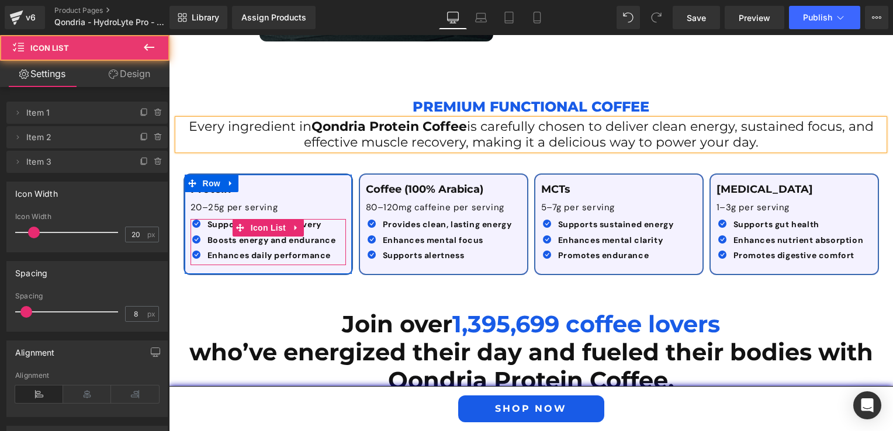
click at [313, 247] on ul "Icon Supports muscle recovery Text Block Icon Boosts energy and endurance Text …" at bounding box center [262, 242] width 145 height 46
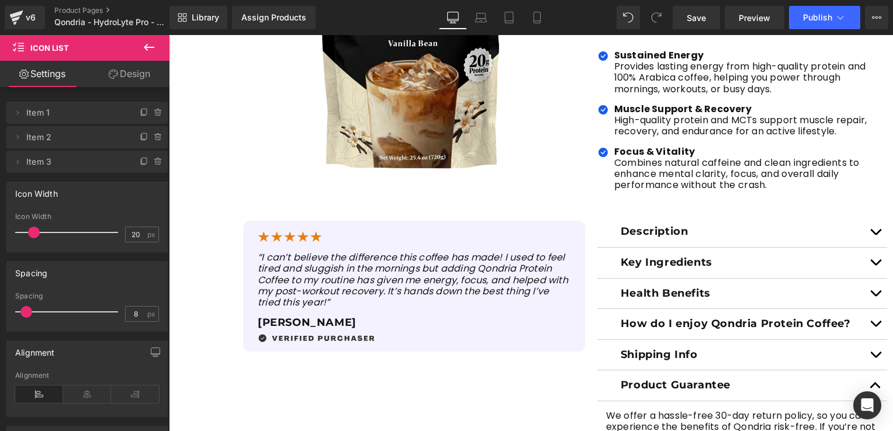
scroll to position [0, 0]
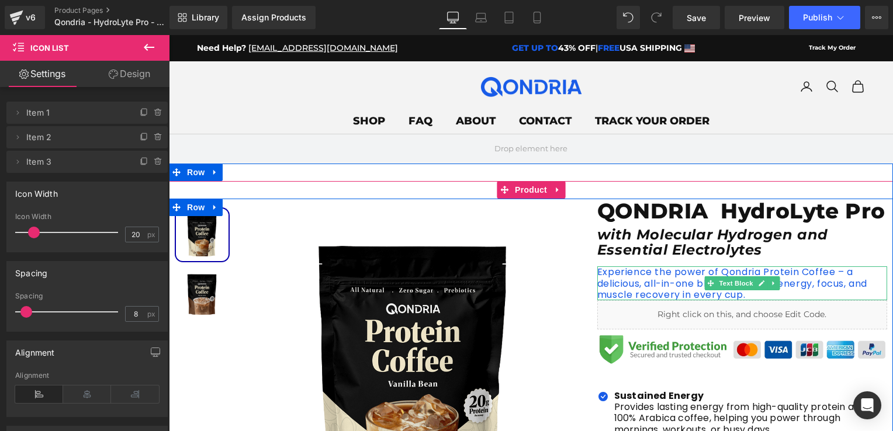
click at [685, 279] on p "Experience the power of Qondria Protein Coffee – a delicious, all-in-one blend …" at bounding box center [742, 283] width 290 height 34
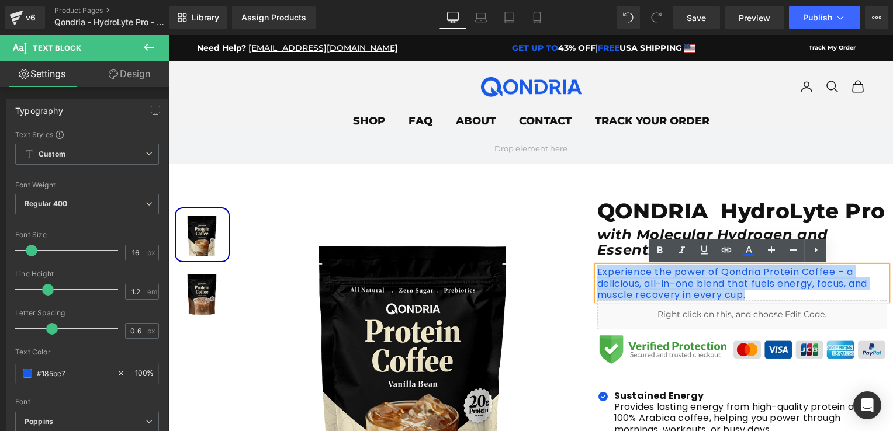
drag, startPoint x: 747, startPoint y: 297, endPoint x: 595, endPoint y: 276, distance: 153.4
click at [597, 276] on p "Experience the power of Qondria Protein Coffee – a delicious, all-in-one blend …" at bounding box center [742, 283] width 290 height 34
paste div
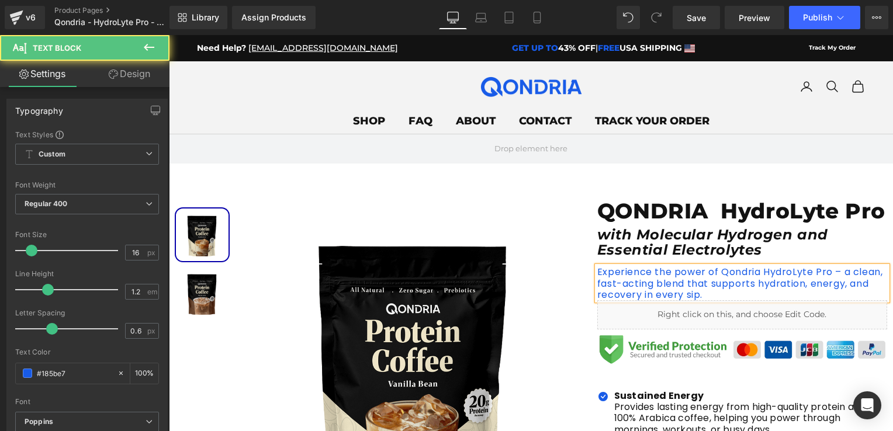
click at [669, 280] on p "Experience the power of Qondria HydroLyte Pro – a clean, fast-acting blend that…" at bounding box center [742, 283] width 290 height 34
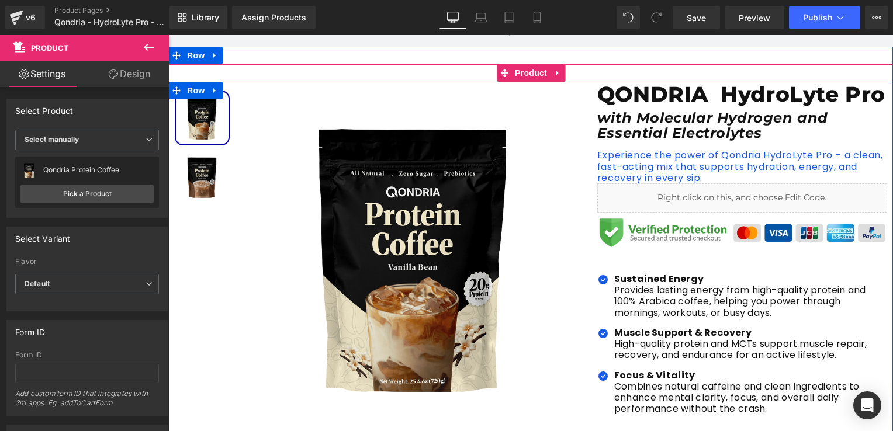
scroll to position [58, 0]
